Goal: Task Accomplishment & Management: Use online tool/utility

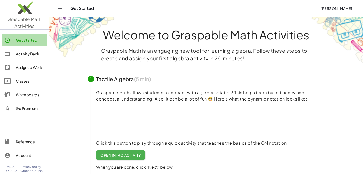
click at [30, 42] on div "Get Started" at bounding box center [30, 40] width 29 height 6
click at [30, 49] on link "Activity Bank" at bounding box center [24, 54] width 45 height 13
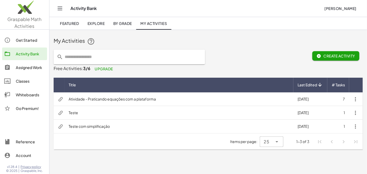
click at [176, 100] on td "Atividade - Praticando equações com a plataforma" at bounding box center [178, 100] width 229 height 14
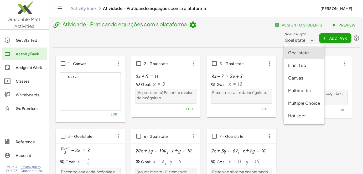
click at [295, 39] on span "Goal state" at bounding box center [295, 40] width 21 height 6
click at [301, 89] on div "Multimedia" at bounding box center [304, 91] width 32 height 6
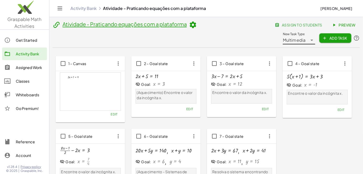
click at [304, 42] on span "Multimedia" at bounding box center [294, 40] width 23 height 6
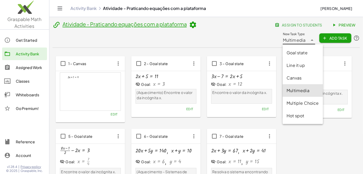
click at [329, 40] on span "Add Task" at bounding box center [336, 38] width 24 height 5
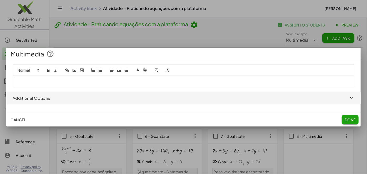
click at [71, 84] on div at bounding box center [183, 81] width 341 height 11
click at [14, 119] on span "Cancel" at bounding box center [19, 119] width 16 height 5
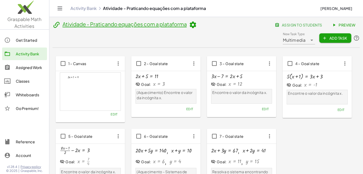
click at [299, 39] on span "Multimedia" at bounding box center [294, 40] width 23 height 6
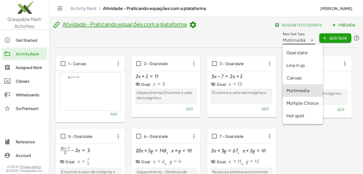
click at [296, 74] on div "Canvas" at bounding box center [303, 78] width 40 height 13
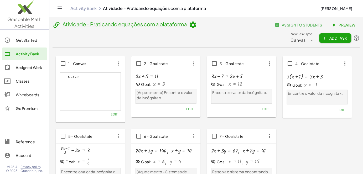
click at [307, 131] on div "1 – Canvas + · 2 · x + 1 = 9 × chevron_right Formulas Drag one side of a formul…" at bounding box center [206, 126] width 301 height 140
click at [306, 37] on div "Canvas ******" at bounding box center [299, 38] width 17 height 13
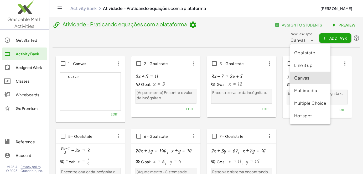
click at [309, 54] on div "Goal state" at bounding box center [311, 53] width 32 height 6
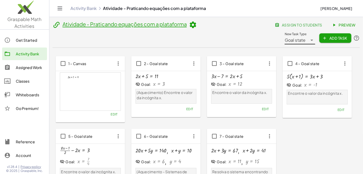
click at [328, 37] on span "Add Task" at bounding box center [336, 38] width 24 height 5
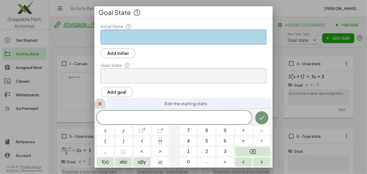
click at [99, 103] on icon at bounding box center [100, 104] width 6 height 6
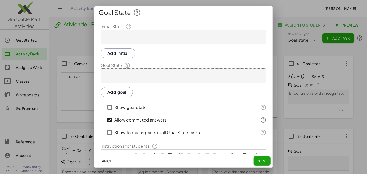
click at [105, 158] on button "Cancel" at bounding box center [106, 160] width 20 height 9
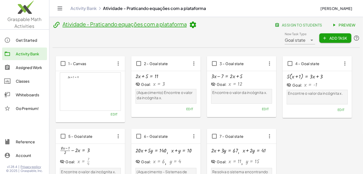
click at [333, 40] on span "Add Task" at bounding box center [336, 38] width 24 height 5
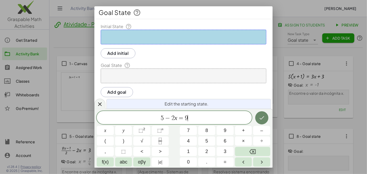
click at [263, 119] on icon "Done" at bounding box center [262, 118] width 6 height 6
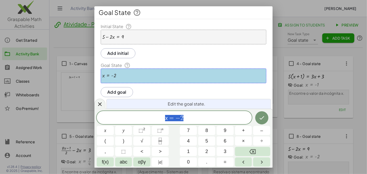
click at [226, 119] on span "x = − 2" at bounding box center [174, 118] width 155 height 7
click at [262, 116] on icon "Done" at bounding box center [262, 118] width 6 height 6
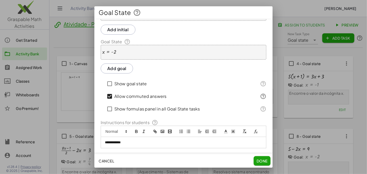
scroll to position [41, 0]
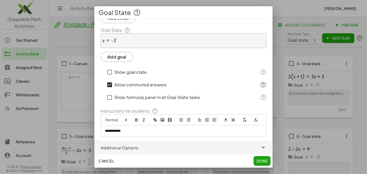
click at [154, 148] on span "button" at bounding box center [183, 147] width 178 height 13
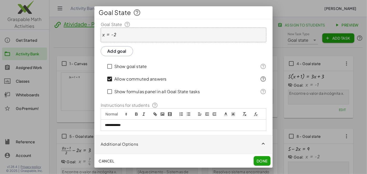
scroll to position [64, 0]
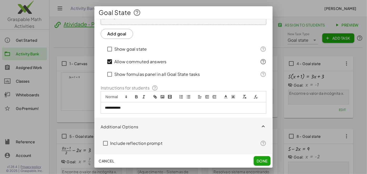
click at [157, 142] on label "Include reflection prompt" at bounding box center [136, 143] width 52 height 13
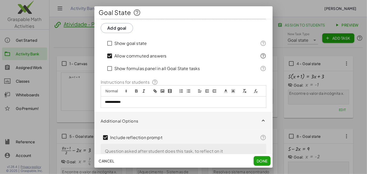
scroll to position [84, 0]
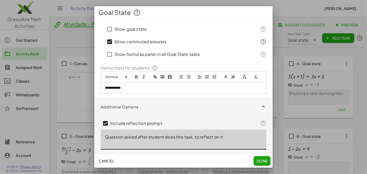
click at [156, 141] on textarea "Question asked after student does this task, to reflect on it" at bounding box center [184, 140] width 166 height 20
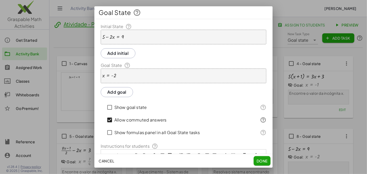
click at [137, 69] on div "x = - 2" at bounding box center [184, 76] width 166 height 15
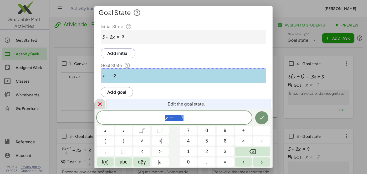
click at [104, 101] on div "**********" at bounding box center [183, 87] width 178 height 162
click at [96, 103] on div at bounding box center [99, 104] width 11 height 10
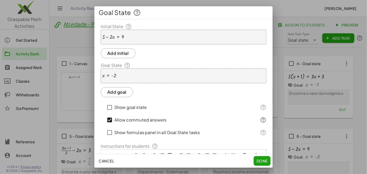
click at [143, 39] on div "+ 5 − · 2 · x = 9" at bounding box center [184, 37] width 166 height 15
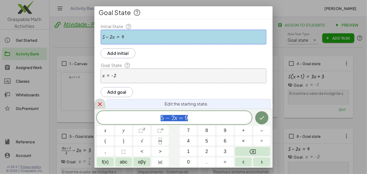
click at [100, 105] on icon at bounding box center [100, 105] width 4 height 4
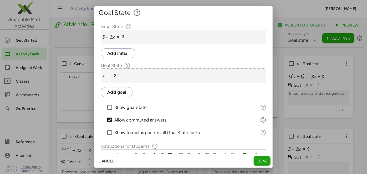
click at [112, 160] on span "Cancel" at bounding box center [107, 161] width 16 height 5
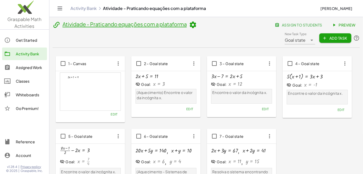
click at [304, 37] on span "Goal state" at bounding box center [295, 40] width 21 height 6
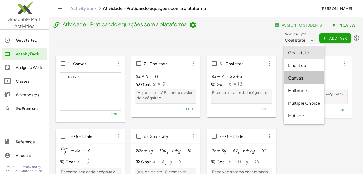
click at [302, 76] on div "Canvas" at bounding box center [304, 78] width 32 height 6
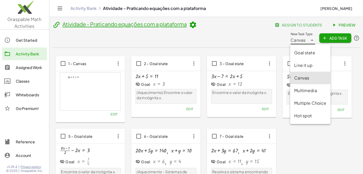
click at [312, 38] on icon at bounding box center [312, 40] width 6 height 6
click at [308, 54] on div "Goal state" at bounding box center [311, 53] width 32 height 6
type input "*********"
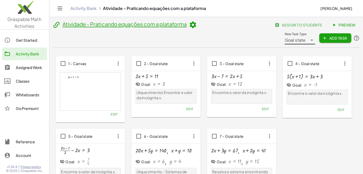
click at [327, 35] on button "Add Task" at bounding box center [336, 37] width 32 height 9
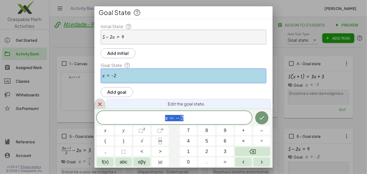
click at [98, 105] on icon at bounding box center [100, 104] width 6 height 6
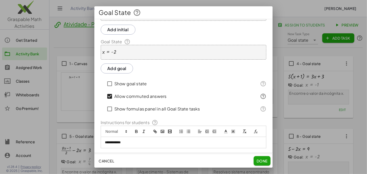
scroll to position [41, 0]
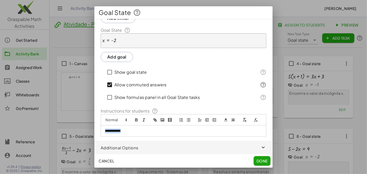
drag, startPoint x: 130, startPoint y: 132, endPoint x: 55, endPoint y: 127, distance: 75.6
click at [54, 125] on div "**********" at bounding box center [183, 87] width 367 height 174
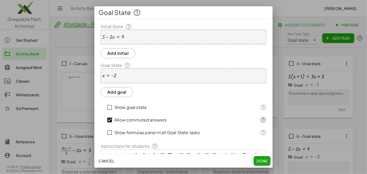
click at [120, 55] on button "Add initial" at bounding box center [118, 53] width 35 height 10
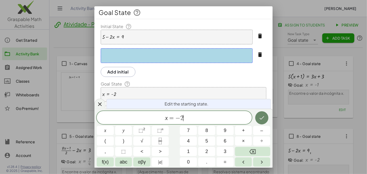
click at [267, 118] on button "Done" at bounding box center [261, 117] width 13 height 13
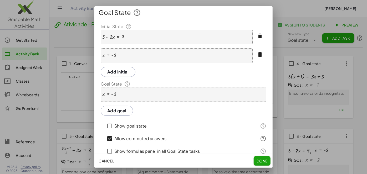
scroll to position [60, 0]
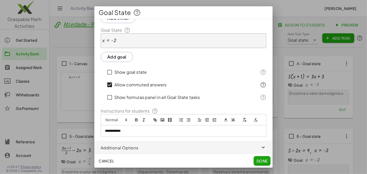
click at [146, 135] on div "**********" at bounding box center [183, 131] width 165 height 11
drag, startPoint x: 135, startPoint y: 134, endPoint x: 70, endPoint y: 139, distance: 65.1
click at [71, 139] on div "**********" at bounding box center [183, 87] width 367 height 174
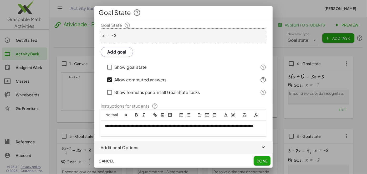
click at [128, 152] on span "button" at bounding box center [183, 147] width 178 height 13
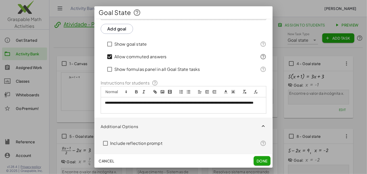
click at [122, 141] on label "Include reflection prompt" at bounding box center [136, 143] width 52 height 13
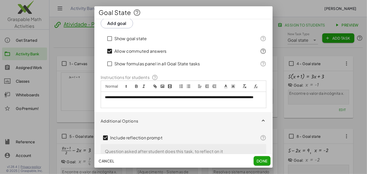
scroll to position [108, 0]
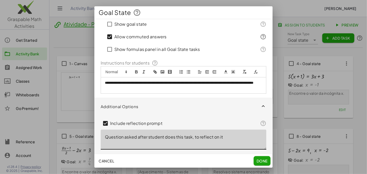
click at [127, 145] on textarea "Question asked after student does this task, to reflect on it" at bounding box center [184, 140] width 166 height 20
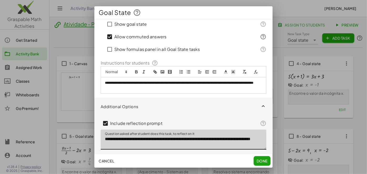
click at [243, 141] on textarea "**********" at bounding box center [184, 140] width 166 height 20
click at [242, 141] on textarea "**********" at bounding box center [184, 140] width 166 height 20
type textarea "**********"
click at [259, 164] on button "Done" at bounding box center [262, 160] width 17 height 9
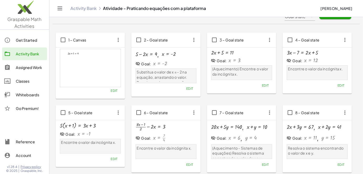
scroll to position [0, 0]
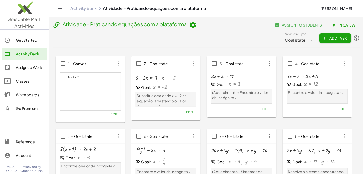
click at [347, 22] on link "Preview" at bounding box center [344, 24] width 31 height 9
click at [28, 41] on div "Get Started" at bounding box center [30, 40] width 29 height 6
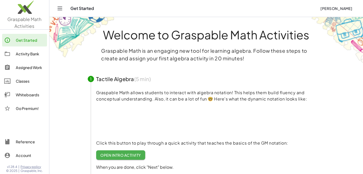
click at [27, 51] on div "Activity Bank" at bounding box center [30, 54] width 29 height 6
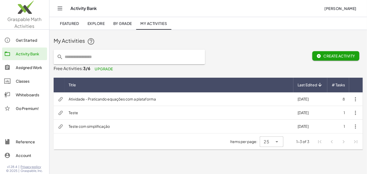
click at [34, 68] on div "Assigned Work" at bounding box center [30, 67] width 29 height 6
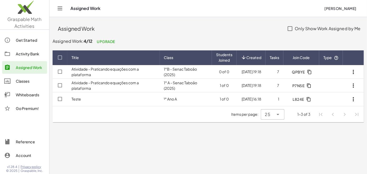
click at [128, 76] on td "Atividade - Praticando equações com a plataforma" at bounding box center [113, 72] width 93 height 14
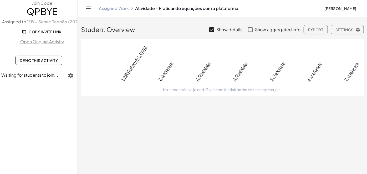
drag, startPoint x: 212, startPoint y: 100, endPoint x: 296, endPoint y: 104, distance: 84.2
click at [296, 104] on main "Student Overview Show details Show aggregated info Export Settings 1. Canvas 2.…" at bounding box center [222, 87] width 289 height 174
click at [279, 108] on main "Student Overview Show details Show aggregated info Export Settings 1. Canvas 2.…" at bounding box center [222, 87] width 289 height 174
click at [161, 97] on main "Student Overview Show details Show aggregated info Export Settings 1. Canvas 2.…" at bounding box center [222, 87] width 289 height 174
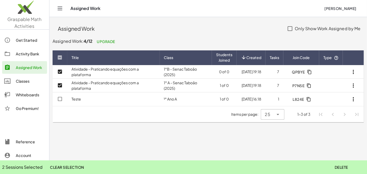
click at [347, 166] on span "Delete" at bounding box center [341, 167] width 13 height 5
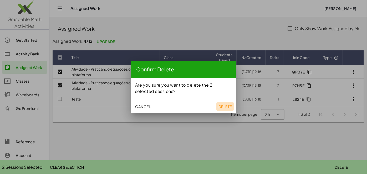
click at [219, 105] on span "Delete" at bounding box center [224, 106] width 13 height 5
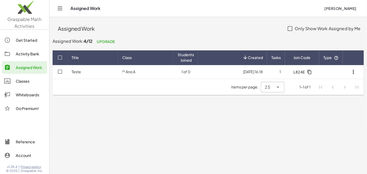
click at [24, 81] on div "Classes" at bounding box center [30, 81] width 29 height 6
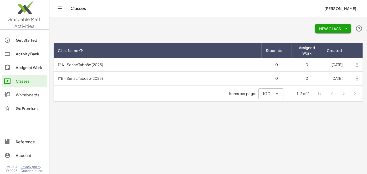
click at [34, 55] on div "Activity Bank" at bounding box center [30, 54] width 29 height 6
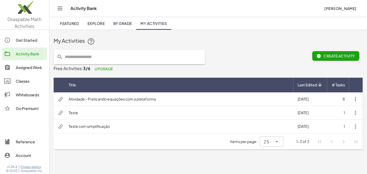
click at [257, 102] on td "Atividade - Praticando equações com a plataforma" at bounding box center [178, 100] width 229 height 14
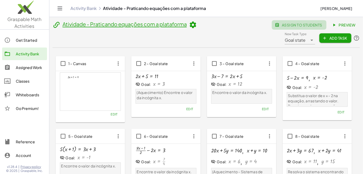
click at [299, 21] on button "assign to students" at bounding box center [299, 24] width 55 height 9
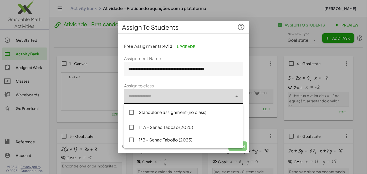
click at [165, 95] on div at bounding box center [178, 96] width 108 height 15
click at [157, 124] on div "1° A - Senac Taboão (2025)" at bounding box center [189, 127] width 100 height 6
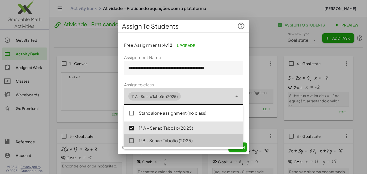
click at [156, 146] on div "1°B - Senac Taboão (2025)" at bounding box center [183, 141] width 119 height 13
type input "**********"
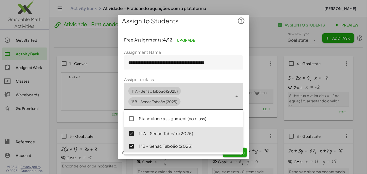
click at [209, 77] on form "**********" at bounding box center [183, 94] width 119 height 90
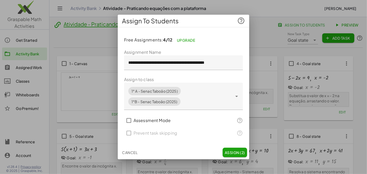
click at [238, 152] on span "Assign (2)" at bounding box center [235, 152] width 20 height 5
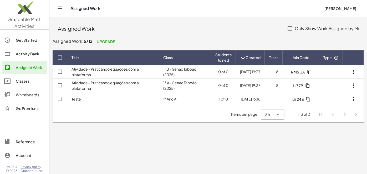
click at [95, 102] on td "Teste" at bounding box center [113, 100] width 92 height 14
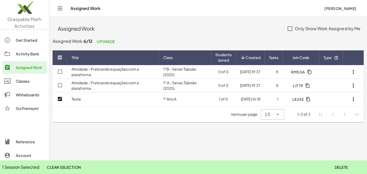
click at [344, 167] on span "Delete" at bounding box center [341, 167] width 13 height 5
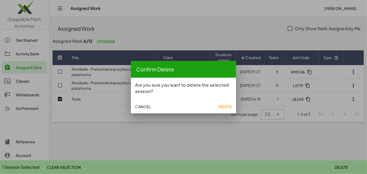
click at [226, 107] on span "Delete" at bounding box center [224, 106] width 13 height 5
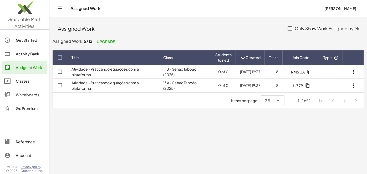
click at [214, 137] on main "Assigned Work Only Show Work Assigned by Me Assigned Work: 6/12 Upgrade Title C…" at bounding box center [208, 87] width 318 height 174
click at [19, 52] on div "Activity Bank" at bounding box center [30, 54] width 29 height 6
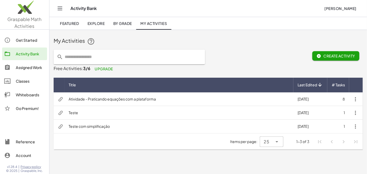
click at [26, 38] on div "Get Started" at bounding box center [30, 40] width 29 height 6
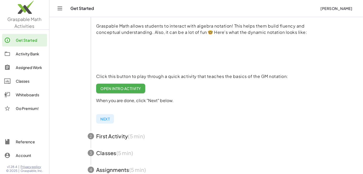
scroll to position [43, 0]
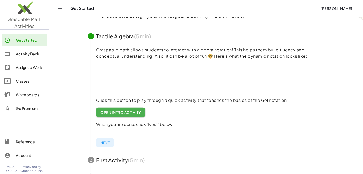
click at [125, 111] on span "Open Intro Activity" at bounding box center [120, 112] width 41 height 5
click at [27, 12] on img at bounding box center [24, 8] width 49 height 22
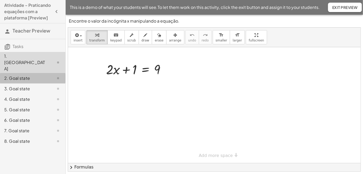
click at [35, 75] on div "2. Goal state" at bounding box center [25, 78] width 42 height 6
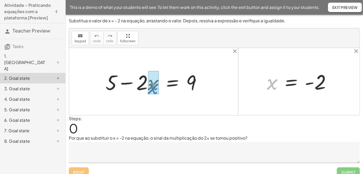
drag, startPoint x: 274, startPoint y: 83, endPoint x: 160, endPoint y: 91, distance: 114.6
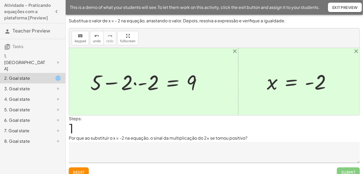
click at [136, 84] on div at bounding box center [148, 81] width 121 height 27
click at [142, 85] on div at bounding box center [156, 81] width 104 height 27
click at [141, 83] on div at bounding box center [161, 81] width 95 height 27
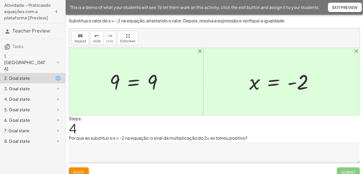
click at [149, 147] on textarea at bounding box center [214, 152] width 291 height 21
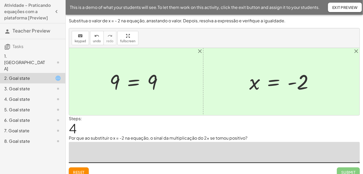
scroll to position [6, 0]
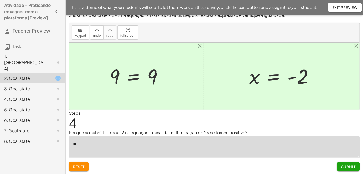
type textarea "*"
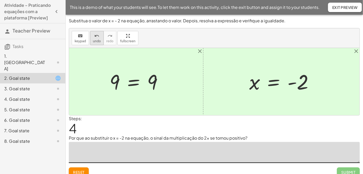
click at [95, 42] on span "undo" at bounding box center [97, 41] width 8 height 4
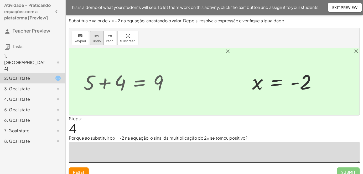
click at [95, 42] on span "undo" at bounding box center [97, 41] width 8 height 4
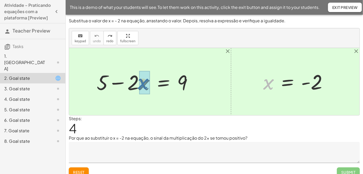
drag, startPoint x: 267, startPoint y: 87, endPoint x: 150, endPoint y: 90, distance: 116.7
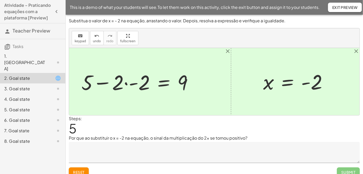
click at [127, 88] on div at bounding box center [139, 81] width 121 height 27
click at [129, 86] on div at bounding box center [147, 81] width 104 height 27
click at [130, 86] on div at bounding box center [152, 81] width 95 height 27
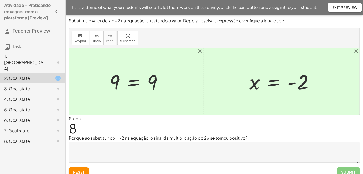
scroll to position [6, 0]
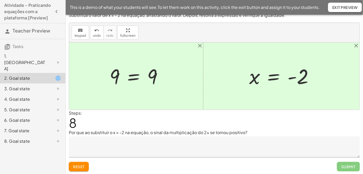
click at [352, 168] on span "Submit" at bounding box center [348, 166] width 23 height 9
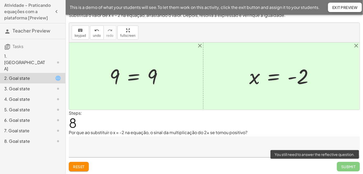
click at [326, 138] on textarea at bounding box center [214, 147] width 291 height 21
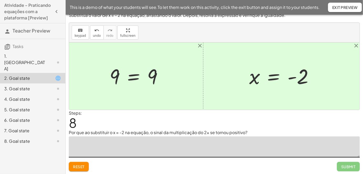
scroll to position [0, 0]
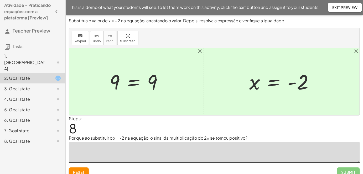
click at [342, 8] on span "Exit Preview" at bounding box center [344, 7] width 25 height 5
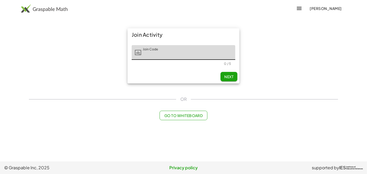
click at [226, 72] on button "Next" at bounding box center [229, 76] width 17 height 9
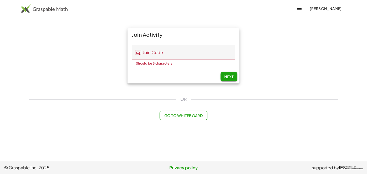
click at [188, 114] on span "Go to Whiteboard" at bounding box center [183, 115] width 39 height 5
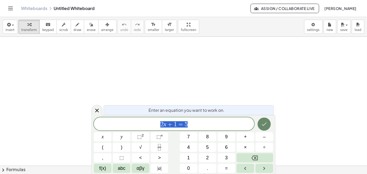
click at [263, 124] on icon "Done" at bounding box center [264, 124] width 6 height 6
